Goal: Information Seeking & Learning: Learn about a topic

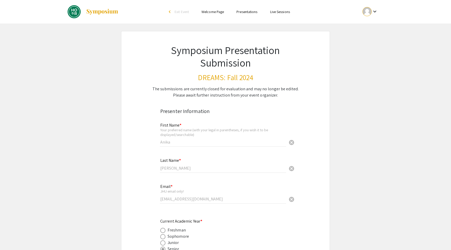
type input "0"
select select "custom"
type input "1"
select select "custom"
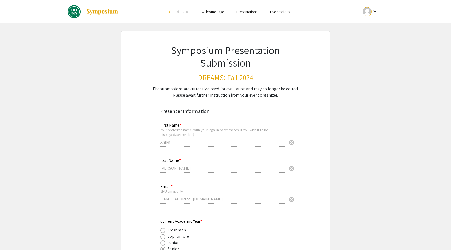
click at [242, 16] on ul "Skip navigation arrow_back_ios Exit Event Welcome Page Presentations Live Sessi…" at bounding box center [225, 11] width 104 height 23
click at [245, 13] on link "Presentations" at bounding box center [247, 11] width 21 height 5
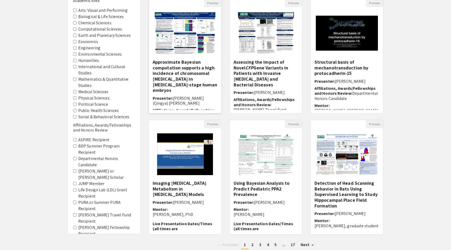
scroll to position [59, 0]
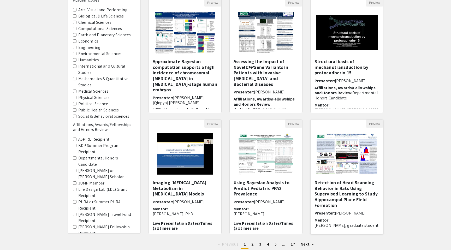
click at [336, 162] on img "Open Presentation <p>Detection of Head Scanning Behavior in Rats Using Supervis…" at bounding box center [347, 154] width 73 height 52
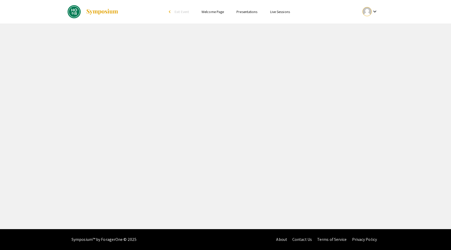
select select "custom"
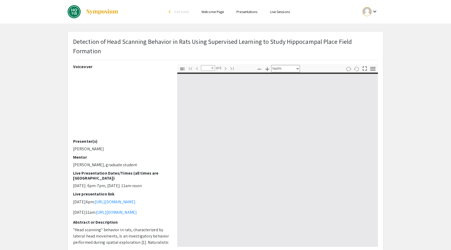
type input "1"
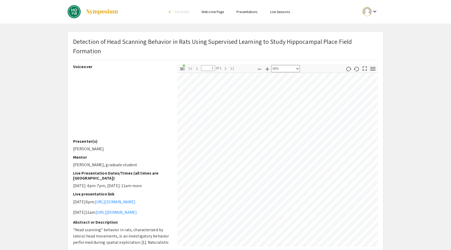
scroll to position [66, 193]
select select "custom"
